Goal: Transaction & Acquisition: Register for event/course

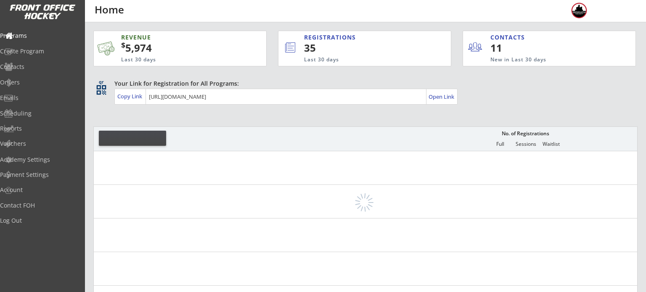
click at [43, 83] on div "Orders" at bounding box center [40, 83] width 80 height 6
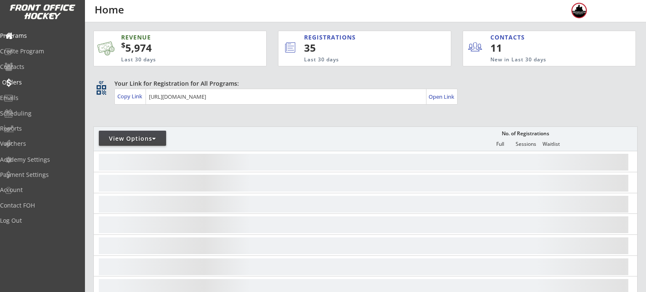
click at [34, 85] on div "Orders" at bounding box center [40, 83] width 76 height 6
click at [33, 85] on div "Orders" at bounding box center [40, 83] width 76 height 6
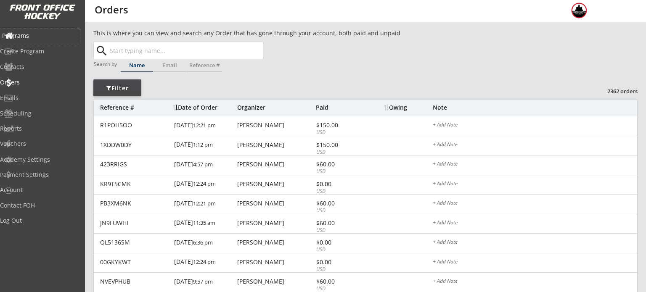
click at [43, 33] on div "Programs" at bounding box center [40, 36] width 76 height 6
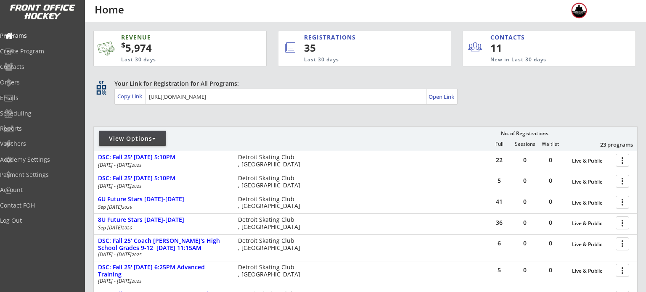
click at [118, 139] on div "View Options" at bounding box center [132, 139] width 67 height 8
select select ""Upcoming Programs""
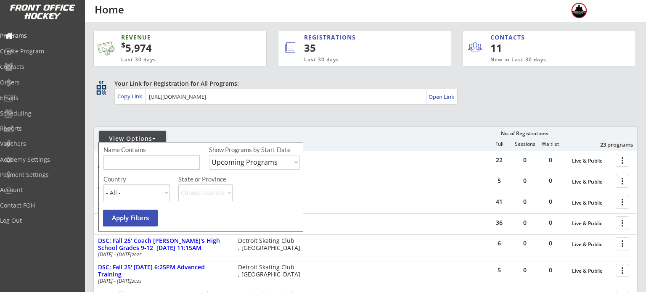
click at [144, 157] on input "input" at bounding box center [151, 162] width 96 height 15
type input "[DATE][DATE]"
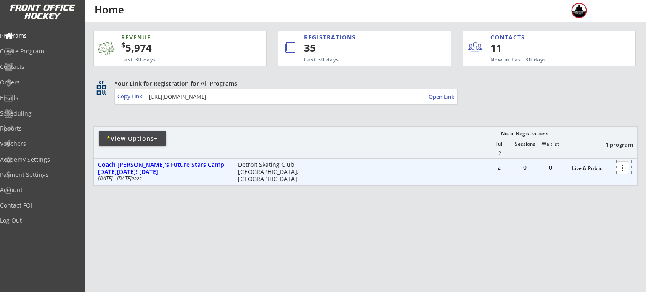
click at [621, 166] on div at bounding box center [624, 167] width 15 height 15
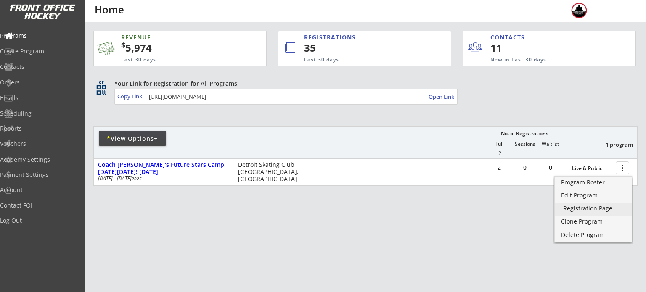
click at [591, 206] on div "Registration Page" at bounding box center [593, 209] width 60 height 6
click at [41, 81] on div "Orders" at bounding box center [40, 83] width 76 height 6
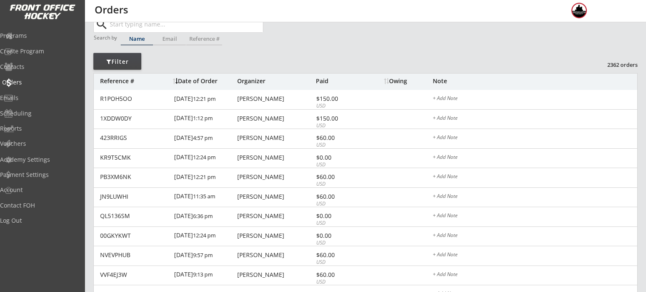
scroll to position [34, 0]
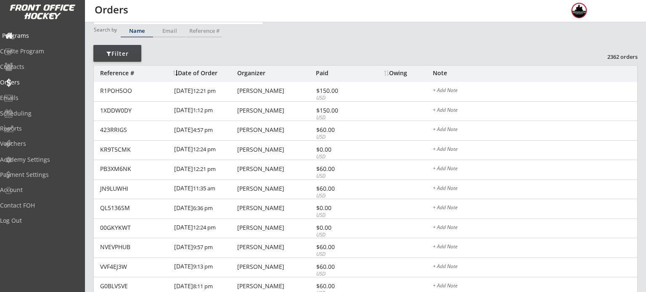
click at [24, 33] on div "Programs" at bounding box center [40, 36] width 76 height 6
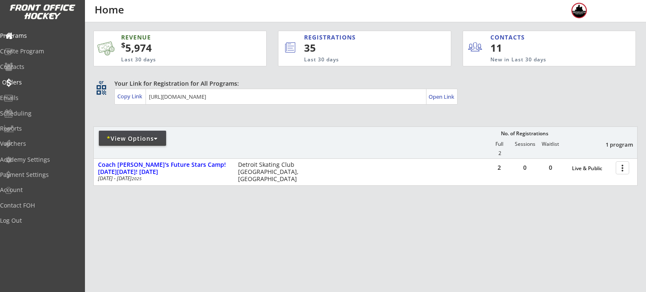
click at [28, 82] on div "Orders" at bounding box center [40, 83] width 76 height 6
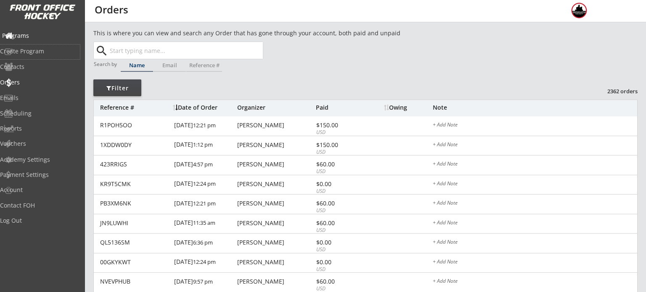
drag, startPoint x: 25, startPoint y: 45, endPoint x: 27, endPoint y: 40, distance: 5.2
click at [27, 40] on div "Programs Create Program Contacts Orders Emails Scheduling Reports Vouchers" at bounding box center [42, 90] width 85 height 126
click at [27, 40] on div "Programs" at bounding box center [40, 36] width 80 height 15
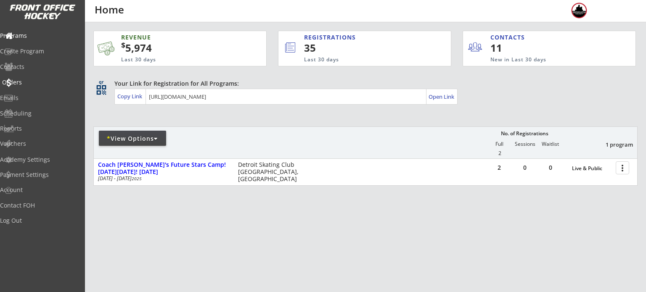
click at [47, 85] on div "Orders" at bounding box center [40, 83] width 80 height 15
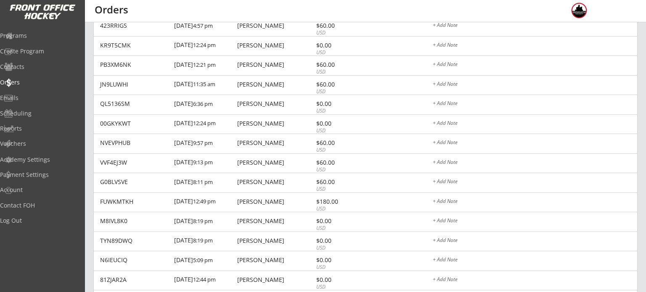
scroll to position [141, 0]
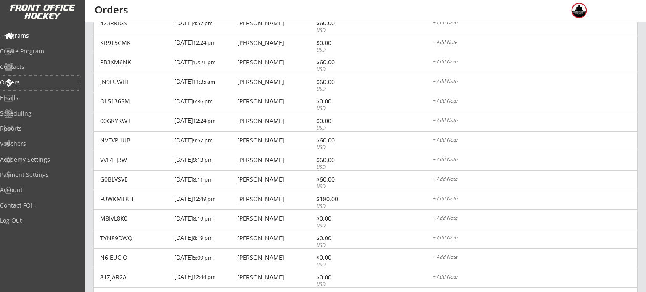
click at [29, 33] on div "Programs" at bounding box center [40, 36] width 76 height 6
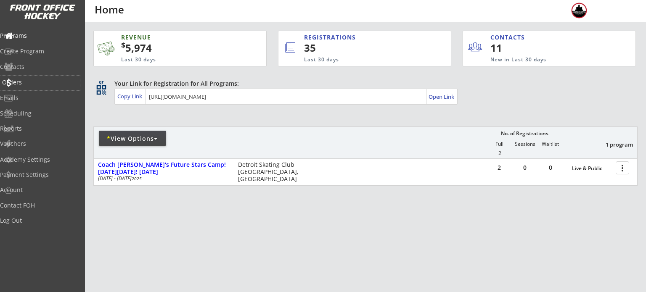
click at [24, 85] on div "Orders" at bounding box center [40, 83] width 76 height 6
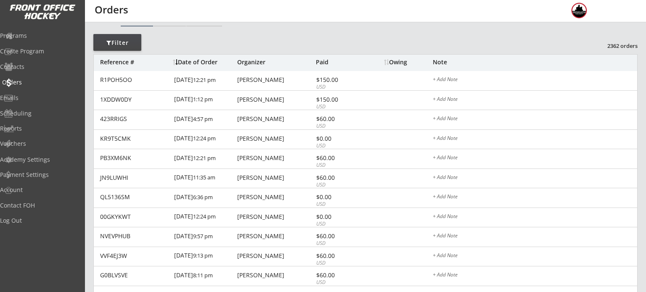
scroll to position [56, 0]
